Goal: Connect with others: Connect with other users

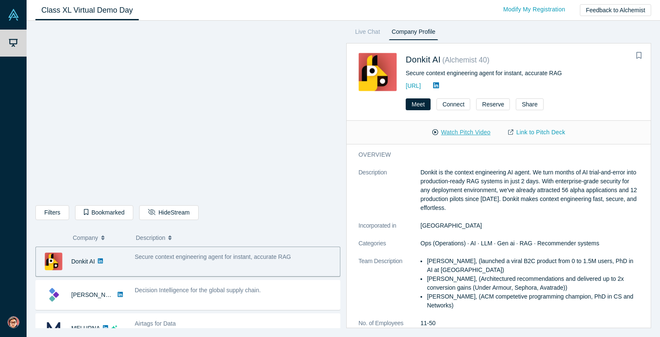
click at [465, 134] on button "Watch Pitch Video" at bounding box center [462, 132] width 76 height 15
click at [373, 31] on link "Live Chat" at bounding box center [367, 34] width 31 height 14
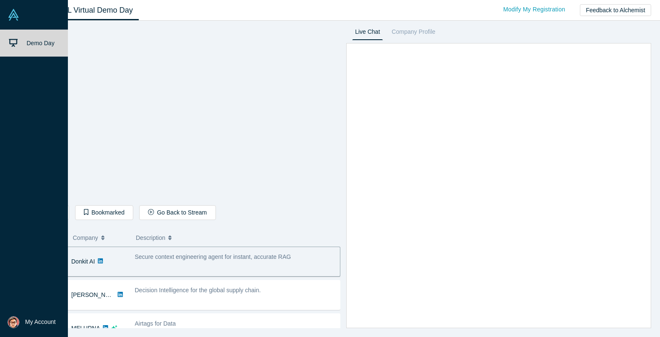
click at [36, 46] on link "Demo Day" at bounding box center [34, 43] width 68 height 27
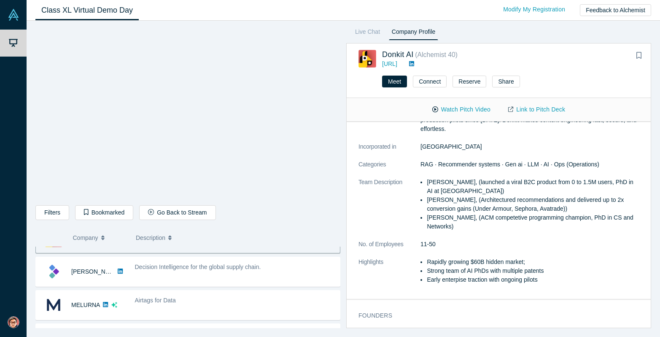
scroll to position [24, 0]
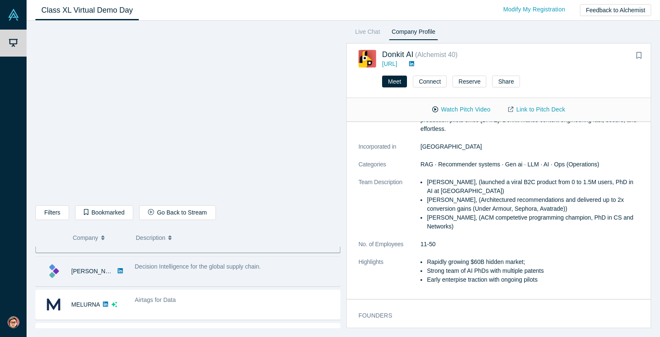
click at [165, 268] on span "Decision Intelligence for the global supply chain." at bounding box center [198, 266] width 126 height 7
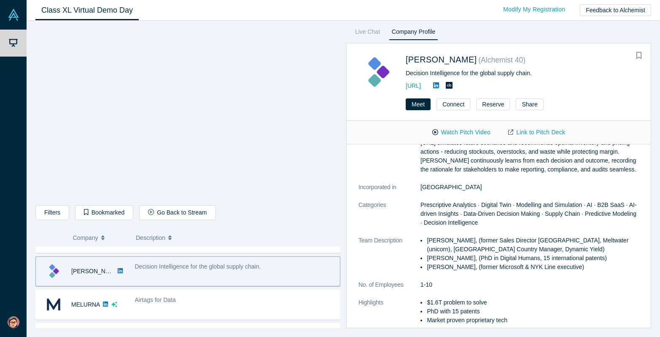
scroll to position [0, 0]
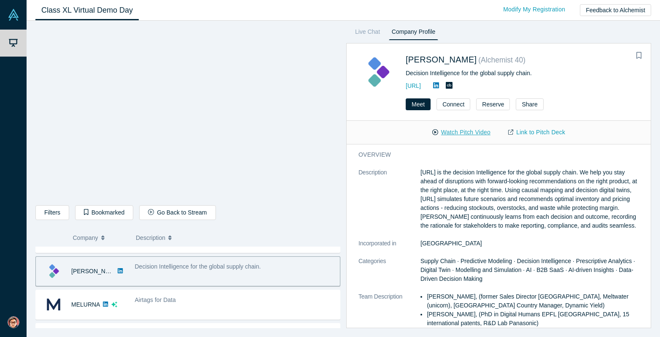
click at [452, 133] on button "Watch Pitch Video" at bounding box center [462, 132] width 76 height 15
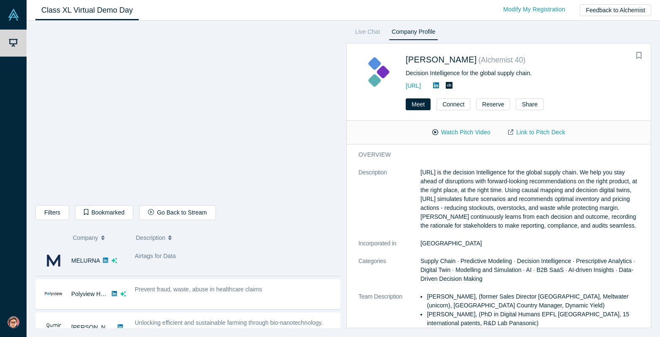
click at [199, 260] on div "Airtags for Data" at bounding box center [235, 260] width 210 height 27
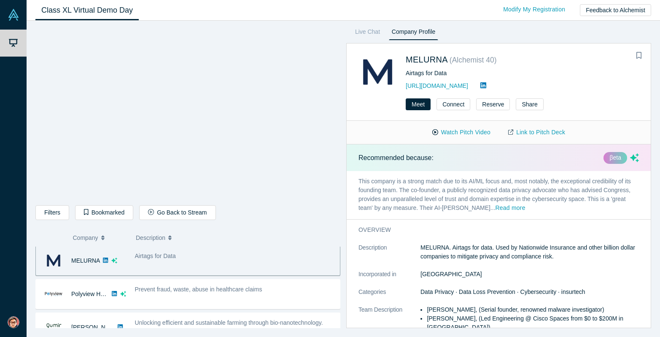
scroll to position [67, 0]
click at [452, 130] on button "Watch Pitch Video" at bounding box center [462, 132] width 76 height 15
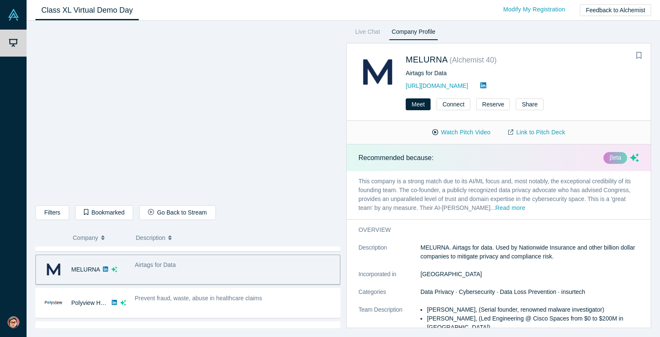
scroll to position [58, 0]
click at [520, 132] on link "Link to Pitch Deck" at bounding box center [537, 132] width 75 height 15
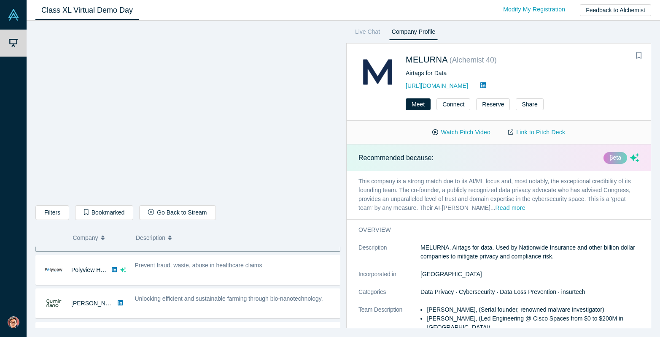
scroll to position [95, 0]
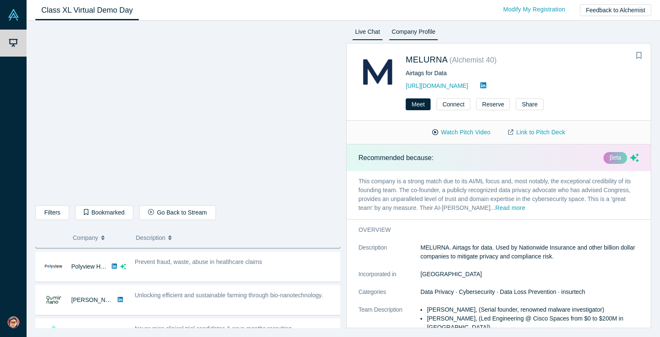
click at [370, 34] on link "Live Chat" at bounding box center [367, 34] width 31 height 14
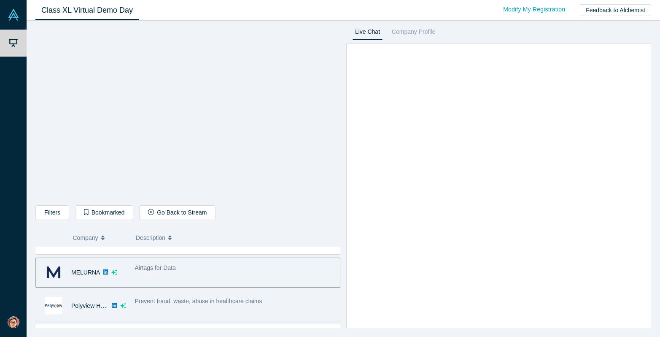
scroll to position [54, 0]
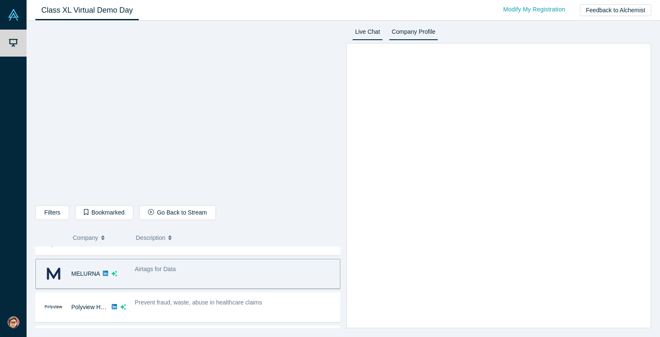
click at [406, 35] on link "Company Profile" at bounding box center [413, 34] width 49 height 14
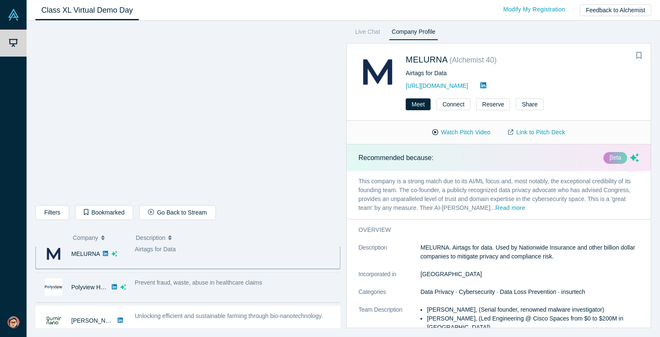
scroll to position [78, 0]
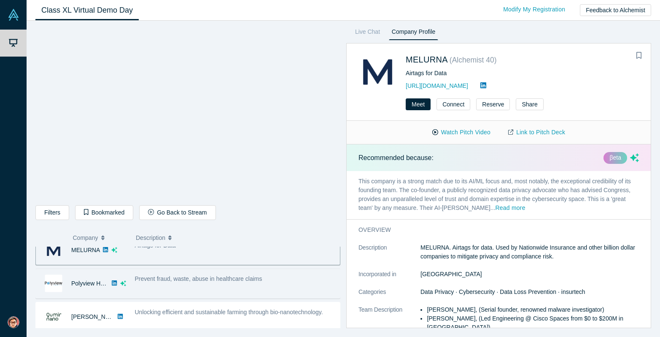
click at [162, 278] on span "Prevent fraud, waste, abuse in healthcare claims" at bounding box center [198, 278] width 127 height 7
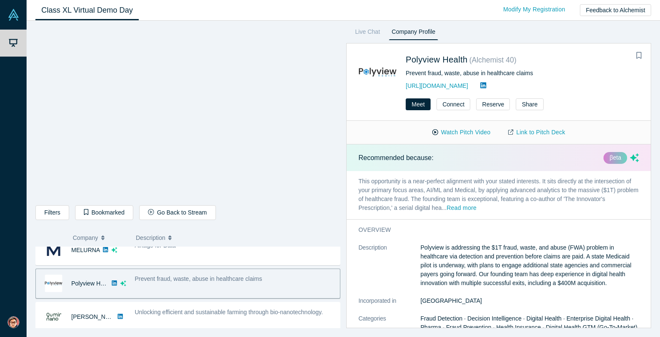
click at [148, 279] on span "Prevent fraud, waste, abuse in healthcare claims" at bounding box center [198, 278] width 127 height 7
click at [446, 135] on button "Watch Pitch Video" at bounding box center [462, 132] width 76 height 15
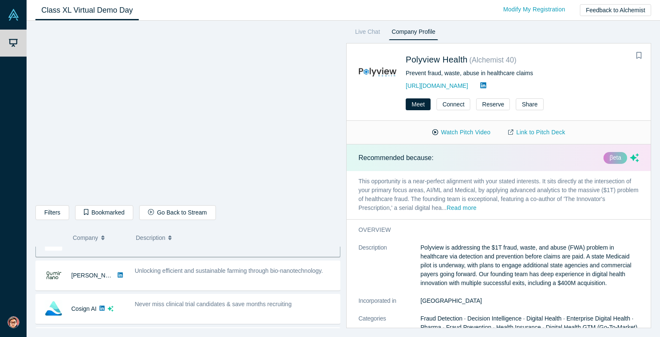
scroll to position [122, 0]
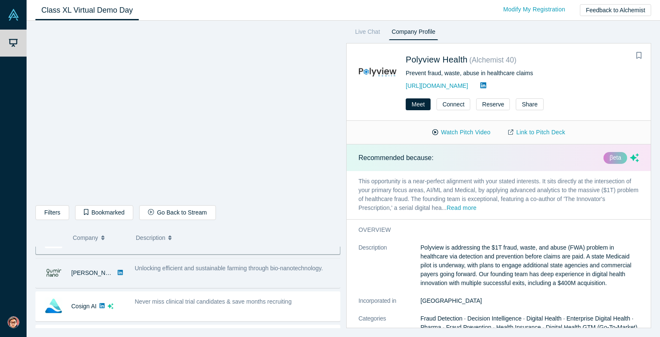
click at [168, 269] on span "Unlocking efficient and sustainable farming through bio-nanotechnology." at bounding box center [229, 268] width 188 height 7
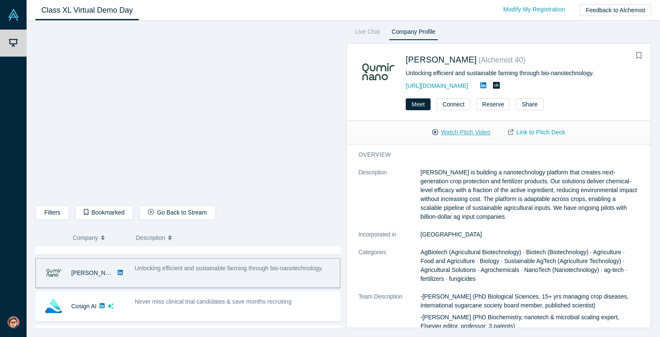
click at [458, 132] on button "Watch Pitch Video" at bounding box center [462, 132] width 76 height 15
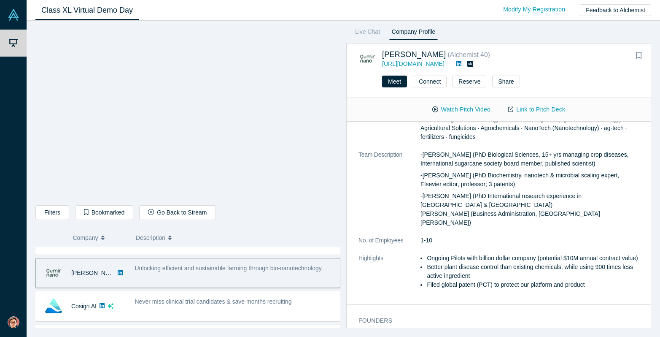
scroll to position [192, 0]
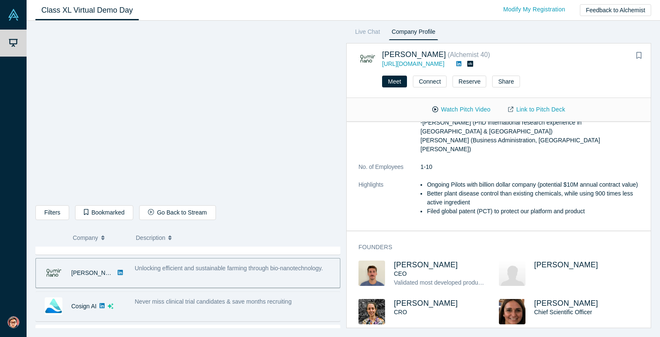
click at [179, 299] on span "Never miss clinical trial candidates & save months recruiting" at bounding box center [213, 301] width 157 height 7
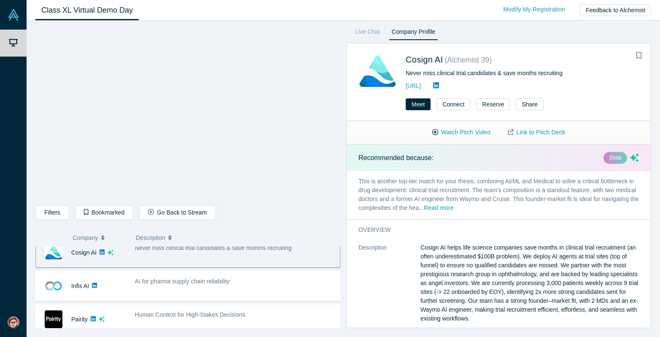
scroll to position [174, 0]
click at [456, 134] on button "Watch Pitch Video" at bounding box center [462, 132] width 76 height 15
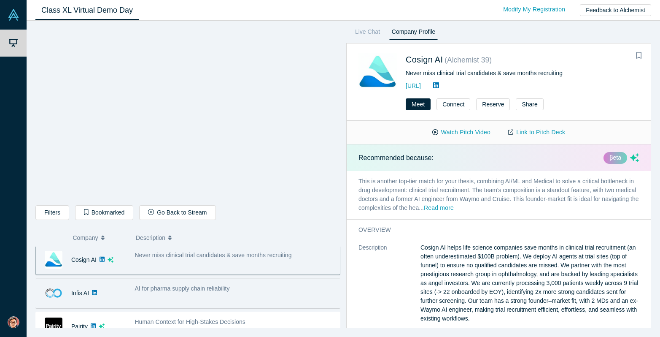
scroll to position [169, 0]
click at [220, 284] on div "AI for pharma supply chain reliability" at bounding box center [235, 287] width 201 height 9
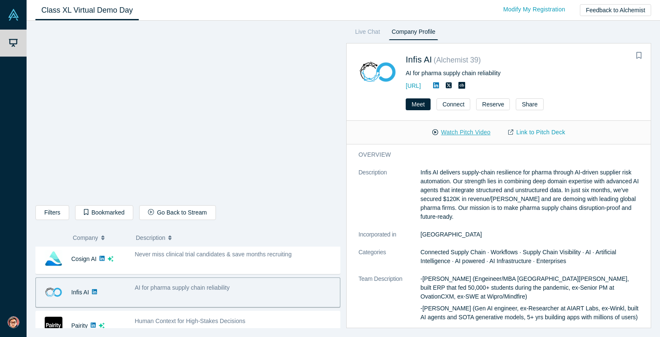
click at [466, 135] on button "Watch Pitch Video" at bounding box center [462, 132] width 76 height 15
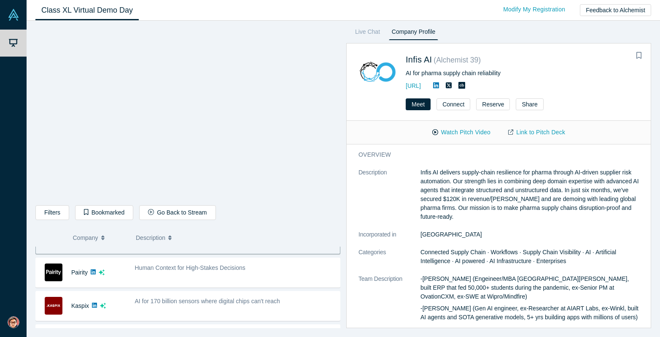
scroll to position [227, 0]
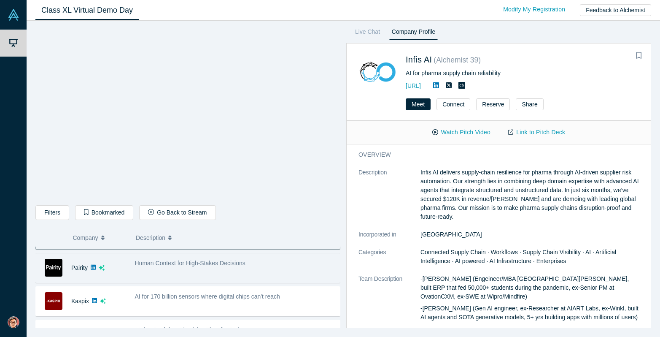
click at [186, 264] on span "Human Context for High-Stakes Decisions" at bounding box center [190, 263] width 111 height 7
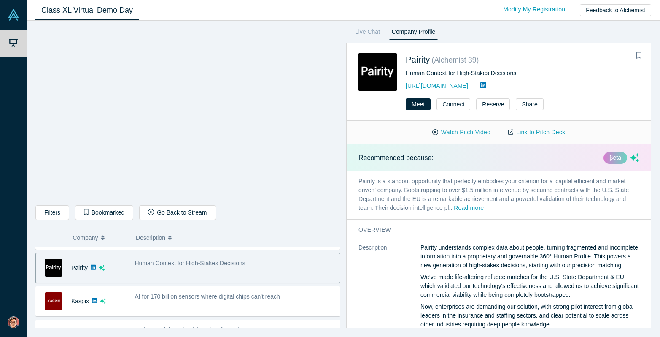
click at [463, 131] on button "Watch Pitch Video" at bounding box center [462, 132] width 76 height 15
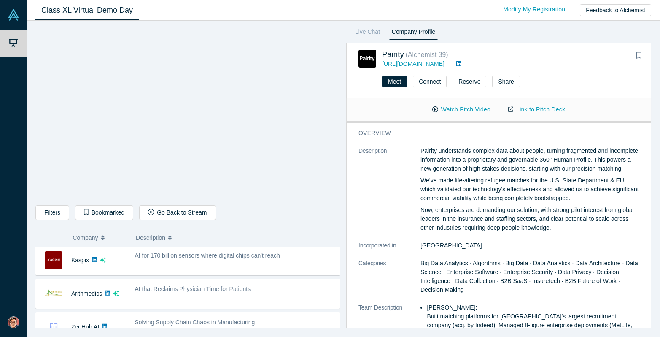
scroll to position [283, 0]
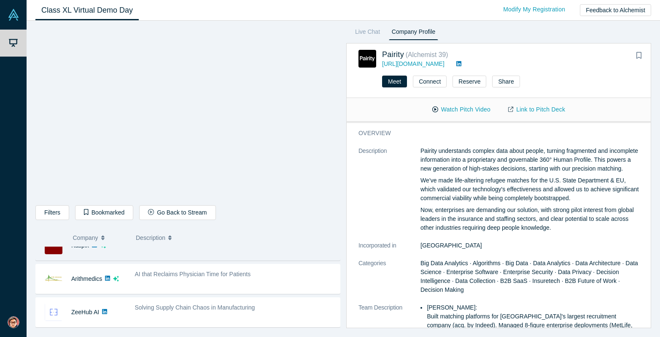
click at [239, 251] on div "AI for 170 billion sensors where digital chips can't reach" at bounding box center [235, 245] width 210 height 27
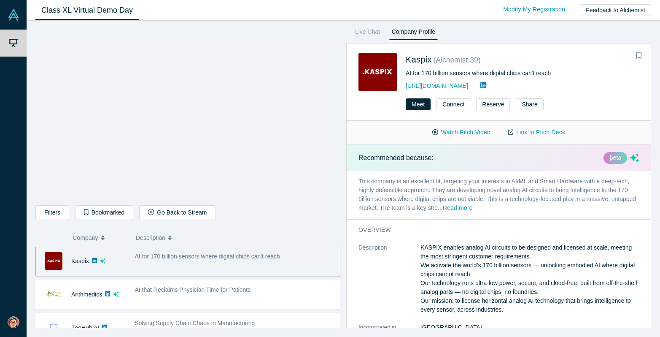
scroll to position [267, 0]
click at [457, 133] on button "Watch Pitch Video" at bounding box center [462, 132] width 76 height 15
click at [456, 105] on button "Connect" at bounding box center [454, 104] width 34 height 12
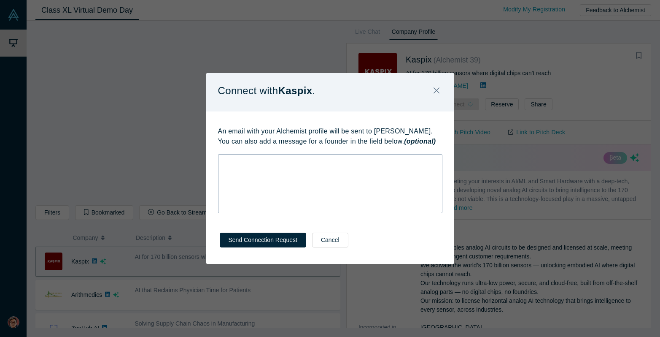
click at [312, 172] on div "rdw-wrapper" at bounding box center [330, 183] width 225 height 59
click at [262, 242] on button "Send Connection Request" at bounding box center [263, 240] width 87 height 15
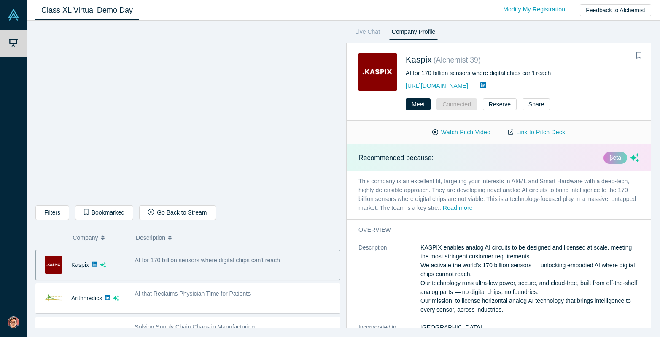
scroll to position [265, 0]
click at [481, 85] on icon at bounding box center [484, 85] width 6 height 7
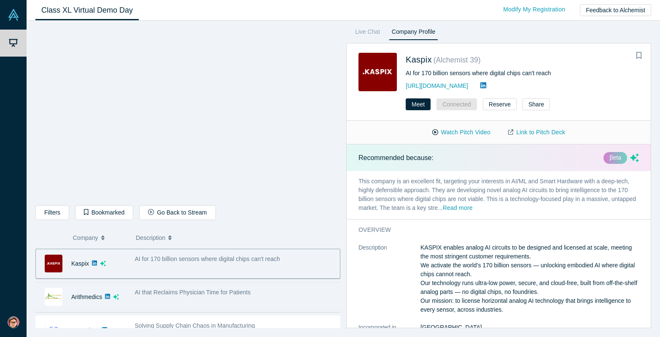
click at [166, 294] on span "AI that Reclaims Physician Time for Patients" at bounding box center [193, 292] width 116 height 7
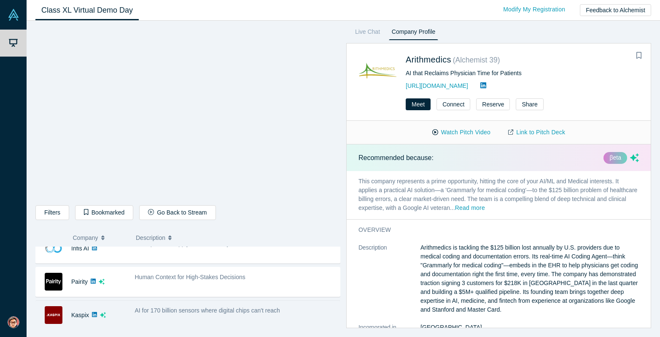
scroll to position [210, 0]
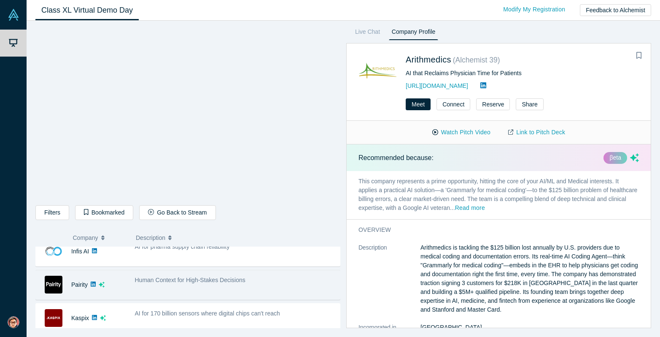
click at [222, 282] on span "Human Context for High-Stakes Decisions" at bounding box center [190, 279] width 111 height 7
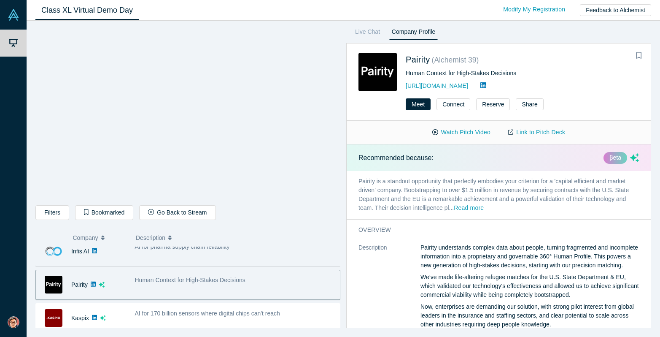
click at [216, 253] on div "AI for pharma supply chain reliability" at bounding box center [235, 251] width 210 height 27
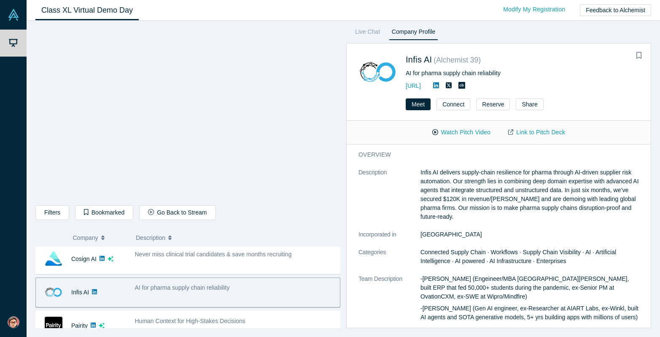
click at [216, 253] on span "Never miss clinical trial candidates & save months recruiting" at bounding box center [213, 254] width 157 height 7
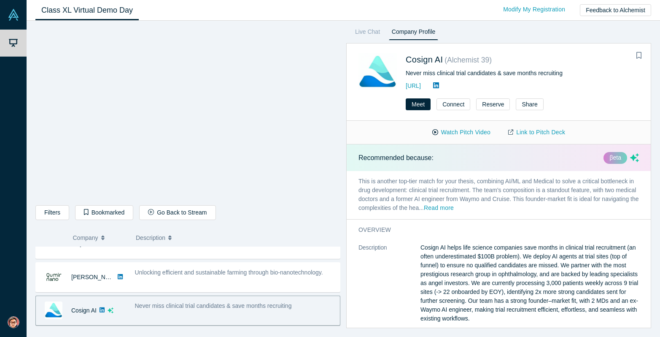
scroll to position [117, 0]
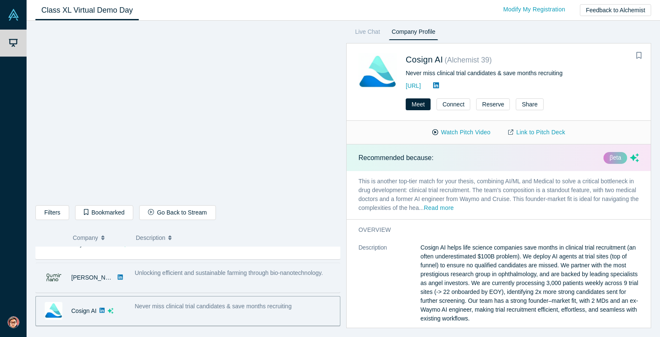
click at [209, 271] on span "Unlocking efficient and sustainable farming through bio-nanotechnology." at bounding box center [229, 272] width 188 height 7
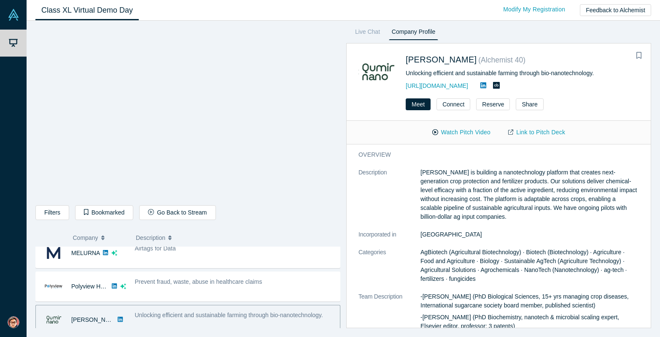
scroll to position [75, 0]
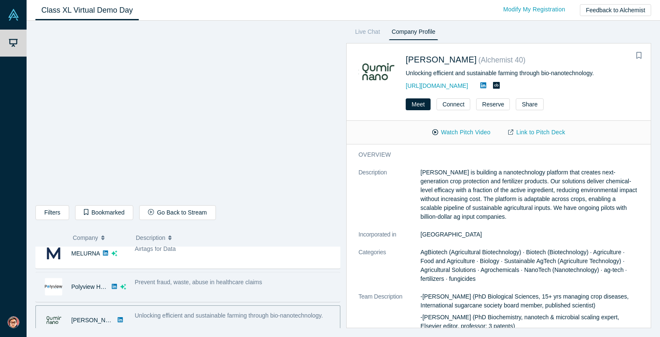
click at [203, 284] on span "Prevent fraud, waste, abuse in healthcare claims" at bounding box center [198, 282] width 127 height 7
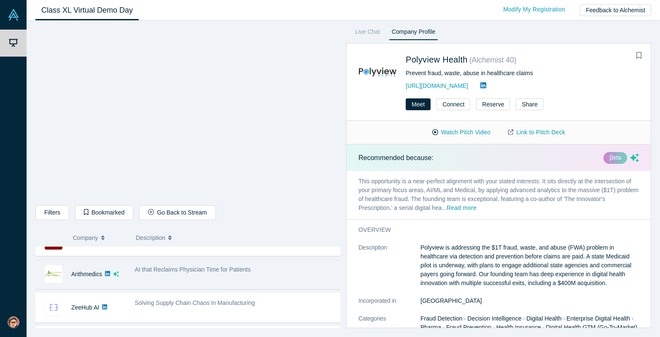
scroll to position [287, 0]
click at [182, 279] on div "AI that Reclaims Physician Time for Patients" at bounding box center [235, 275] width 210 height 27
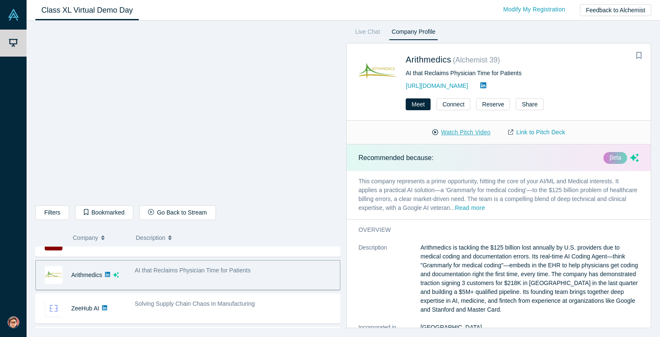
click at [452, 133] on button "Watch Pitch Video" at bounding box center [462, 132] width 76 height 15
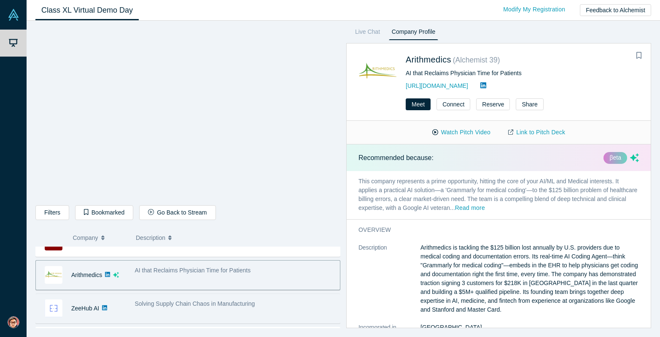
click at [172, 304] on span "Solving Supply Chain Chaos in Manufacturing" at bounding box center [195, 303] width 120 height 7
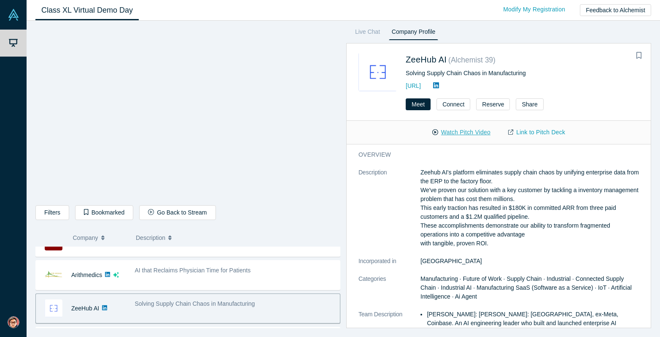
click at [461, 132] on button "Watch Pitch Video" at bounding box center [462, 132] width 76 height 15
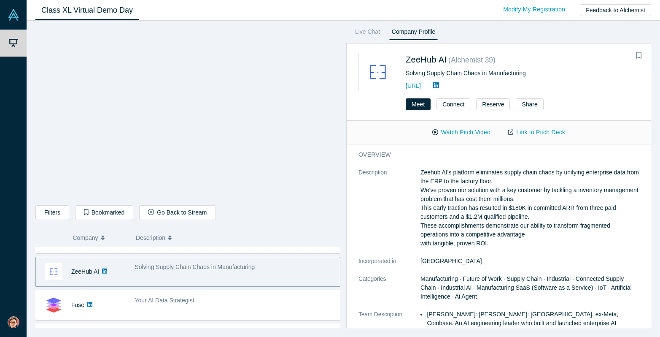
scroll to position [335, 0]
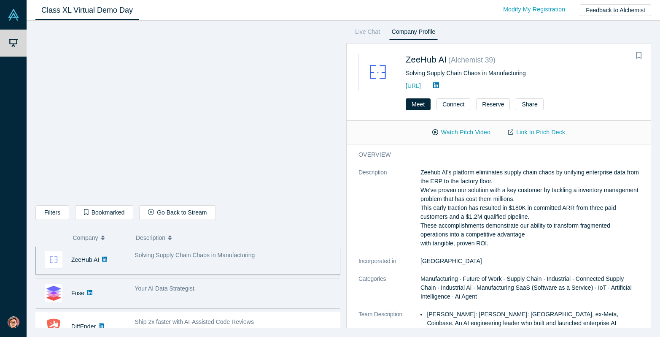
click at [192, 289] on span "Your AI Data Strategist." at bounding box center [165, 288] width 61 height 7
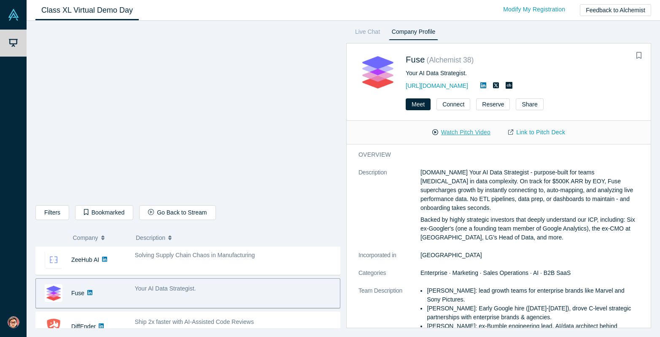
click at [456, 133] on button "Watch Pitch Video" at bounding box center [462, 132] width 76 height 15
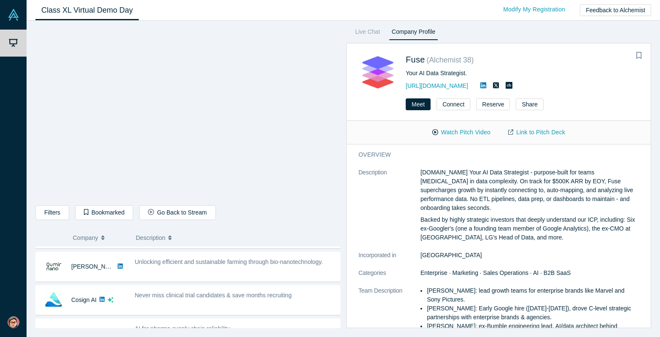
scroll to position [125, 0]
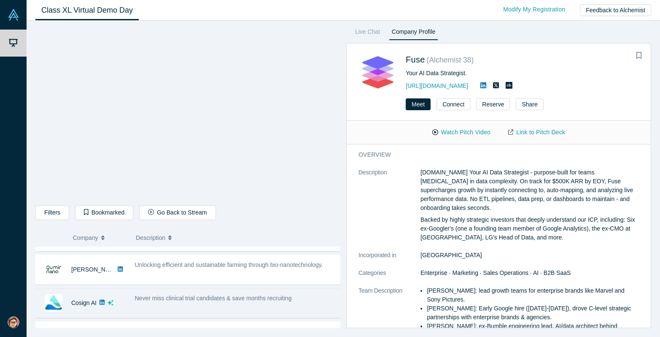
click at [193, 302] on div "Never miss clinical trial candidates & save months recruiting" at bounding box center [235, 298] width 201 height 9
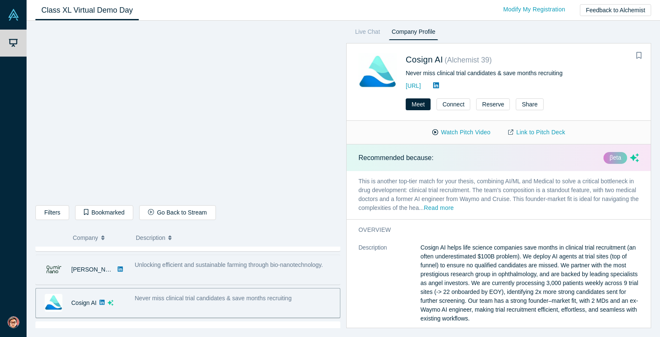
click at [191, 276] on div "Unlocking efficient and sustainable farming through bio-nanotechnology." at bounding box center [235, 269] width 210 height 27
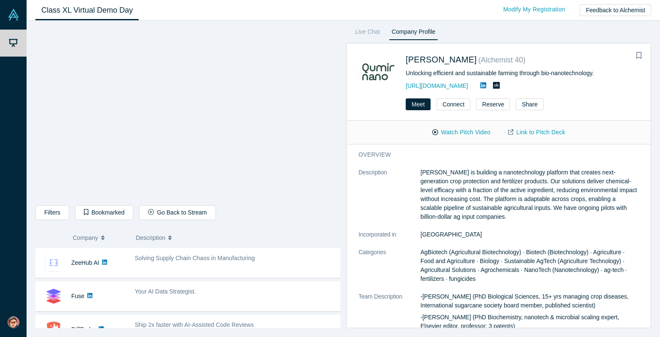
scroll to position [333, 0]
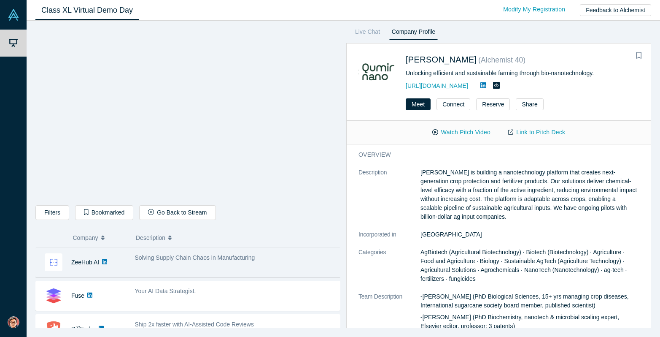
click at [181, 260] on span "Solving Supply Chain Chaos in Manufacturing" at bounding box center [195, 257] width 120 height 7
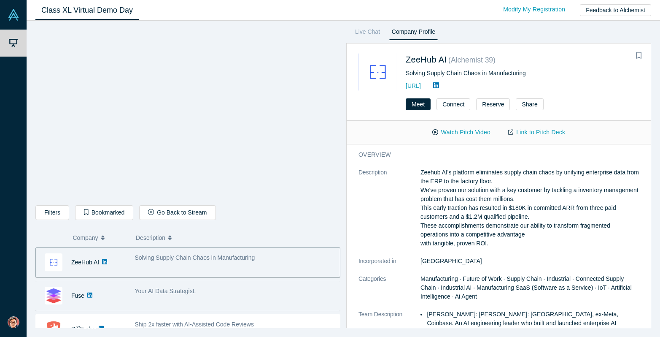
click at [172, 299] on div "Your AI Data Strategist." at bounding box center [235, 295] width 210 height 27
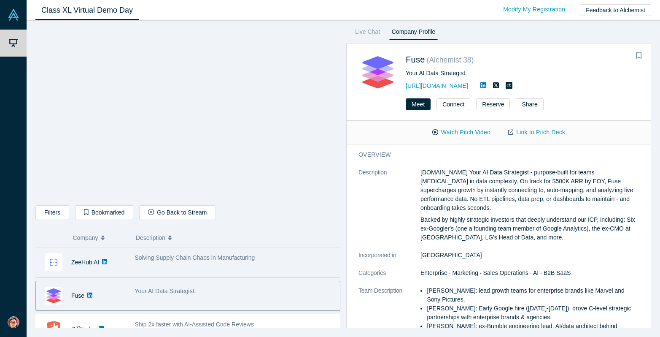
click at [176, 263] on div "Solving Supply Chain Chaos in Manufacturing" at bounding box center [235, 262] width 210 height 27
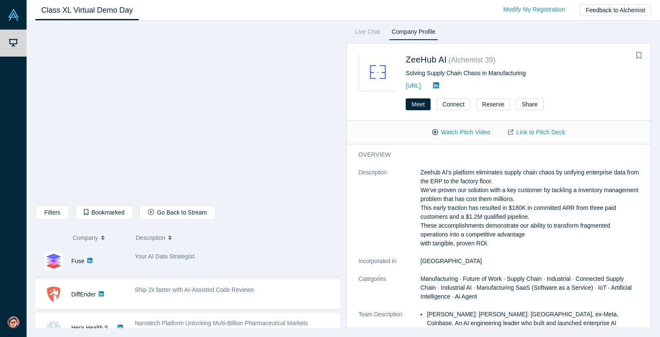
click at [190, 265] on div "Your AI Data Strategist." at bounding box center [235, 261] width 210 height 27
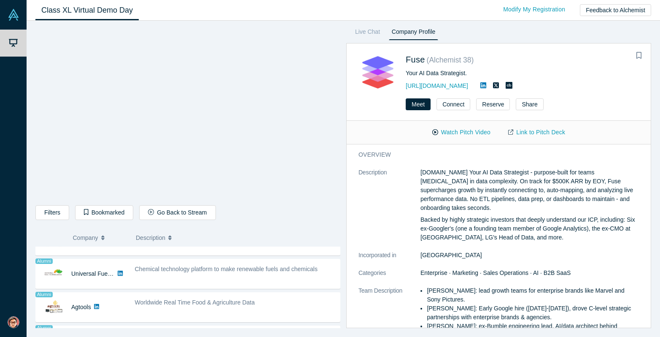
scroll to position [490, 0]
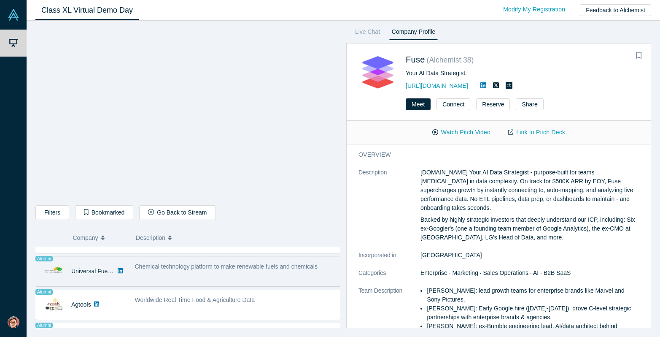
click at [184, 276] on div "Chemical technology platform to make renewable fuels and chemicals" at bounding box center [235, 271] width 210 height 27
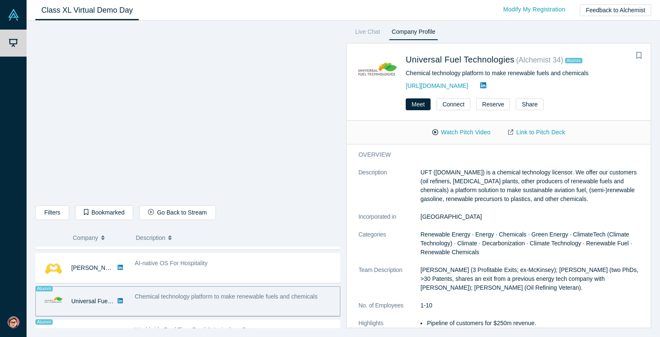
scroll to position [460, 0]
click at [185, 267] on span "AI-native OS For Hospitality" at bounding box center [171, 263] width 73 height 7
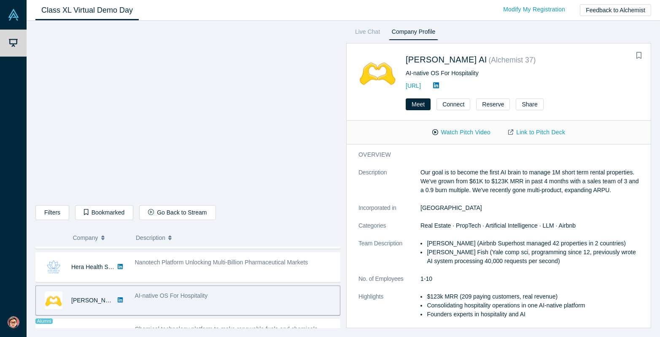
scroll to position [428, 0]
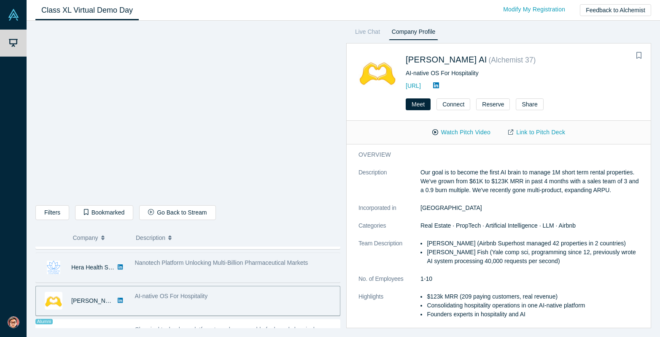
click at [189, 267] on div "Nanotech Platform Unlocking Multi-Billion Pharmaceutical Markets" at bounding box center [235, 262] width 201 height 9
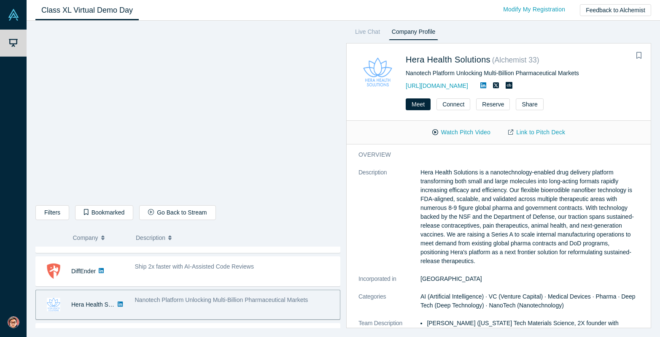
scroll to position [391, 0]
click at [189, 267] on span "Ship 2x faster with AI-Assisted Code Reviews" at bounding box center [194, 266] width 119 height 7
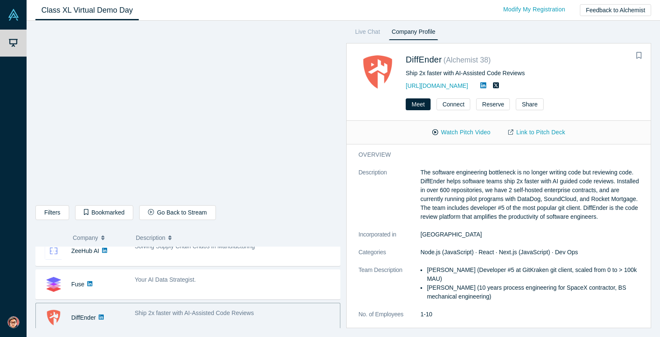
scroll to position [344, 0]
click at [188, 276] on span "Your AI Data Strategist." at bounding box center [165, 279] width 61 height 7
